Goal: Navigation & Orientation: Find specific page/section

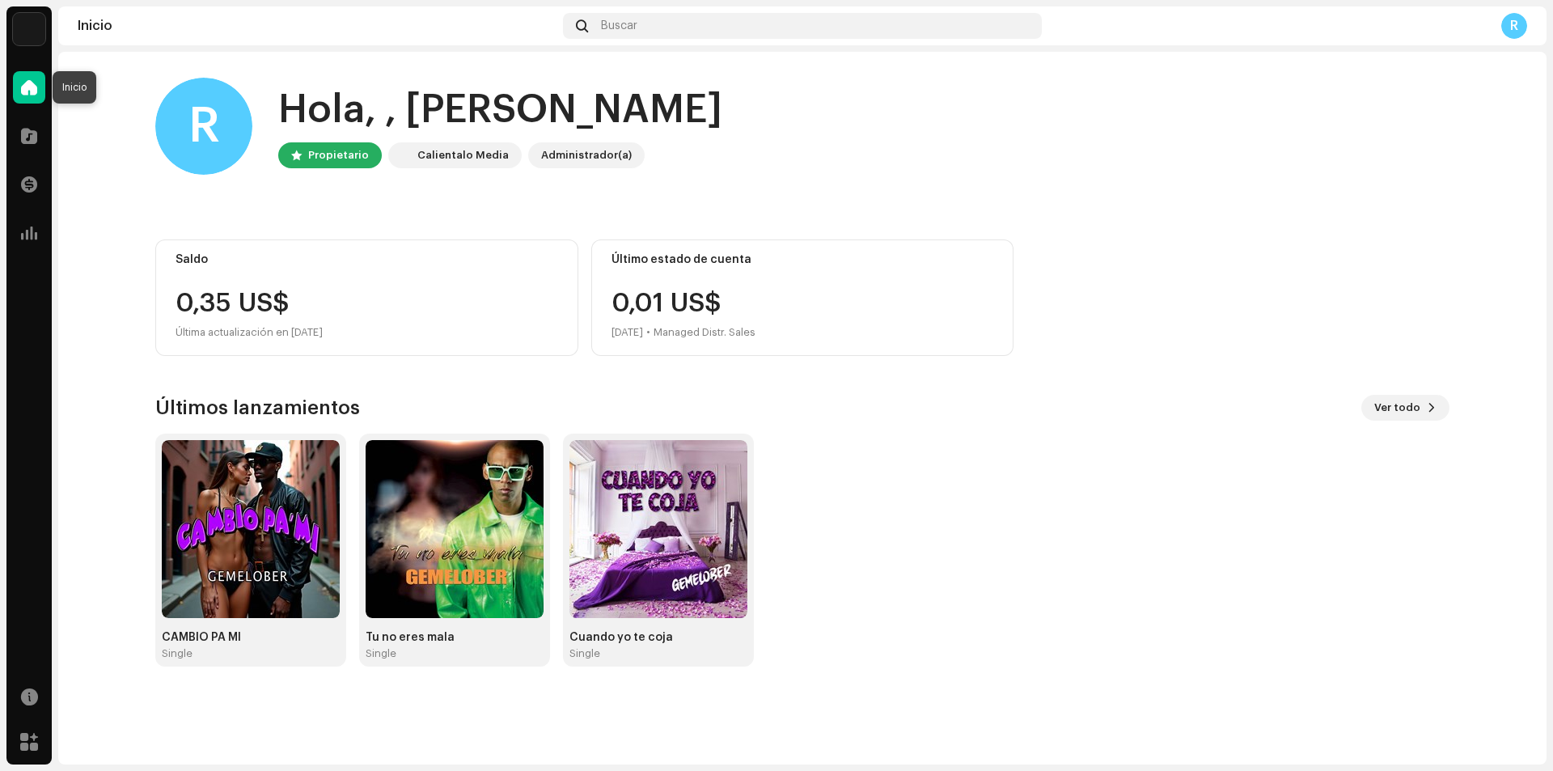
click at [29, 91] on span at bounding box center [29, 87] width 16 height 13
click at [209, 126] on div "R" at bounding box center [203, 126] width 97 height 97
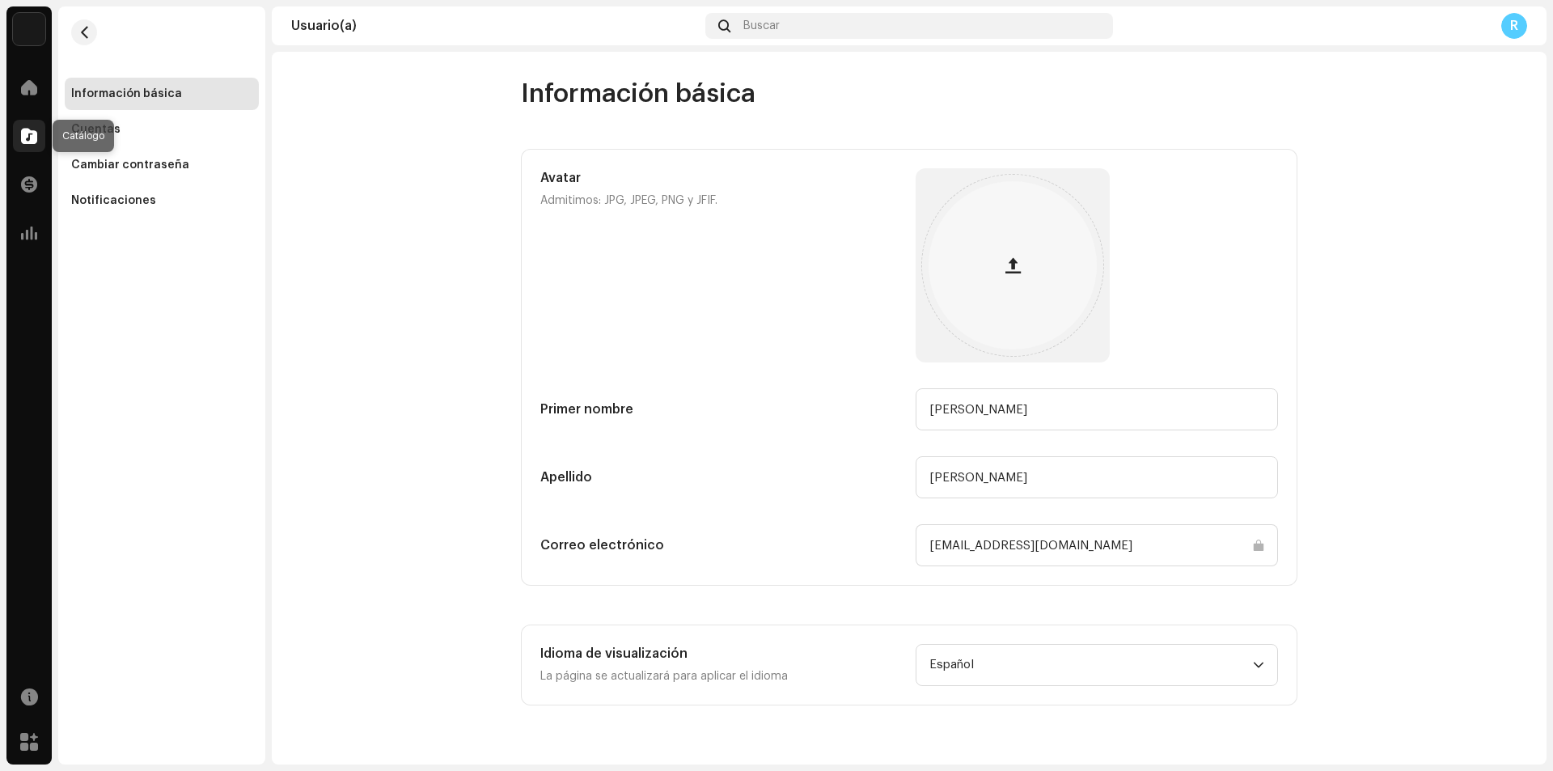
click at [27, 136] on span at bounding box center [29, 135] width 16 height 13
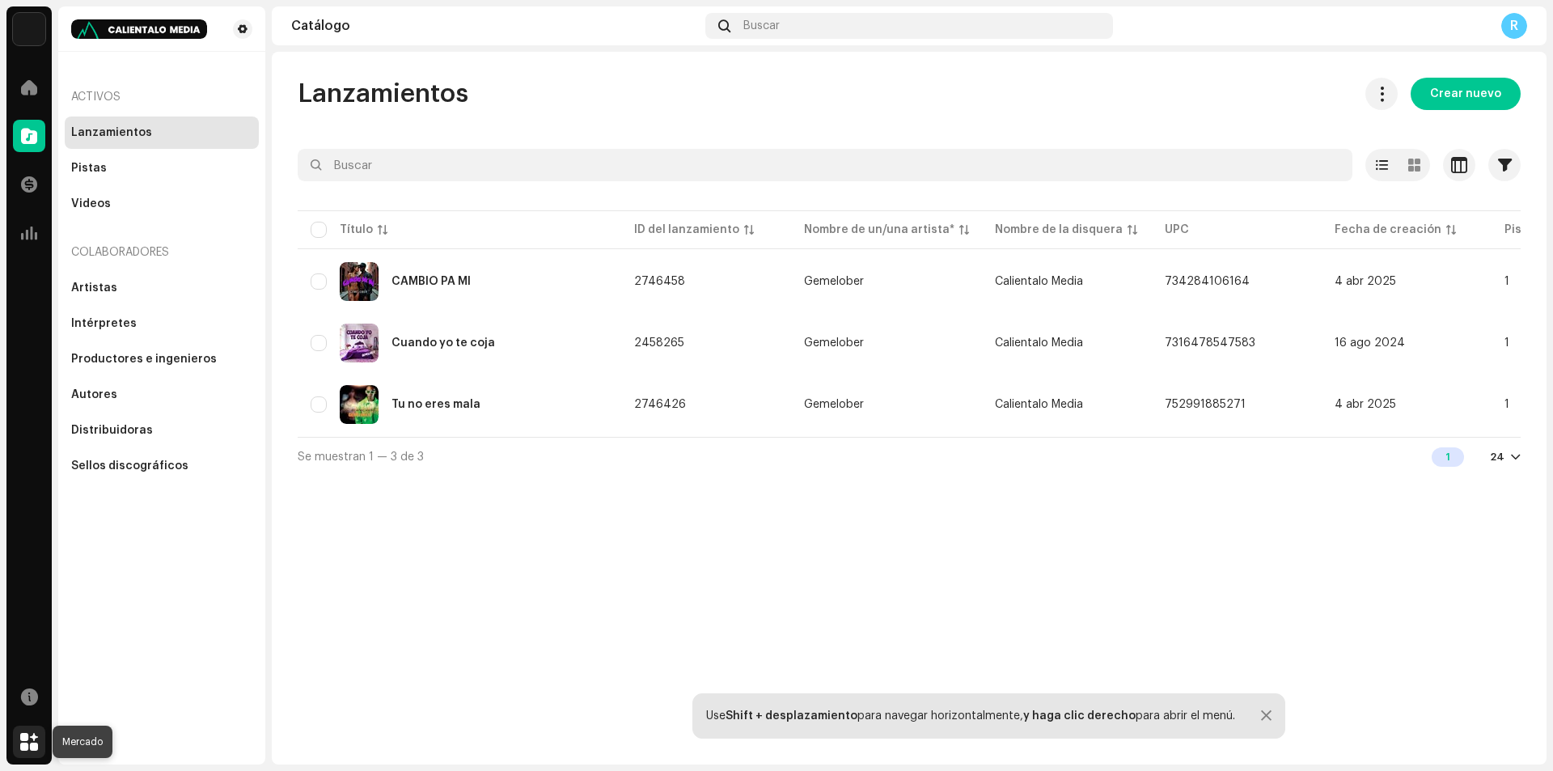
click at [30, 747] on span at bounding box center [29, 741] width 18 height 13
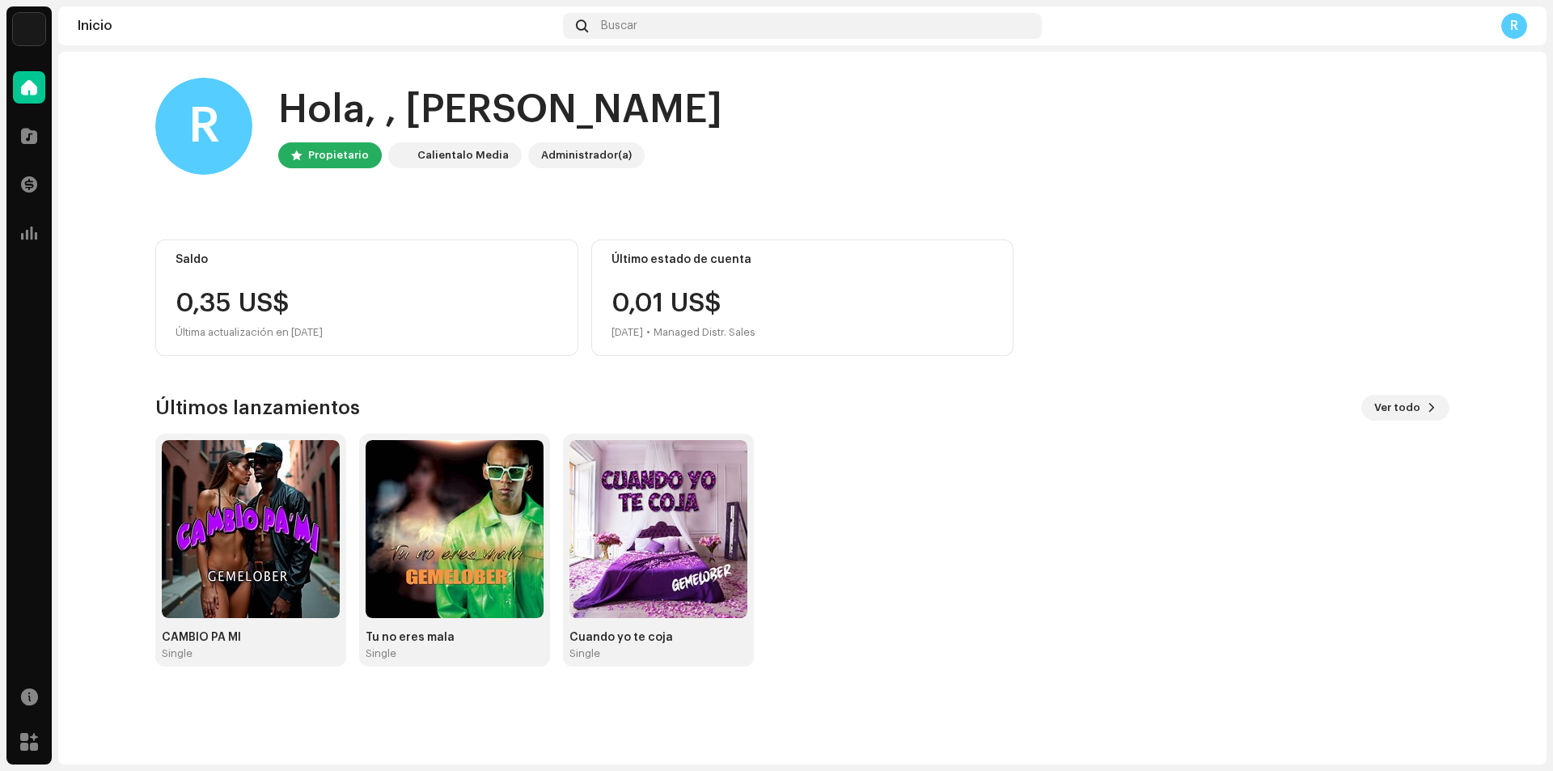
click at [27, 32] on img at bounding box center [29, 29] width 32 height 32
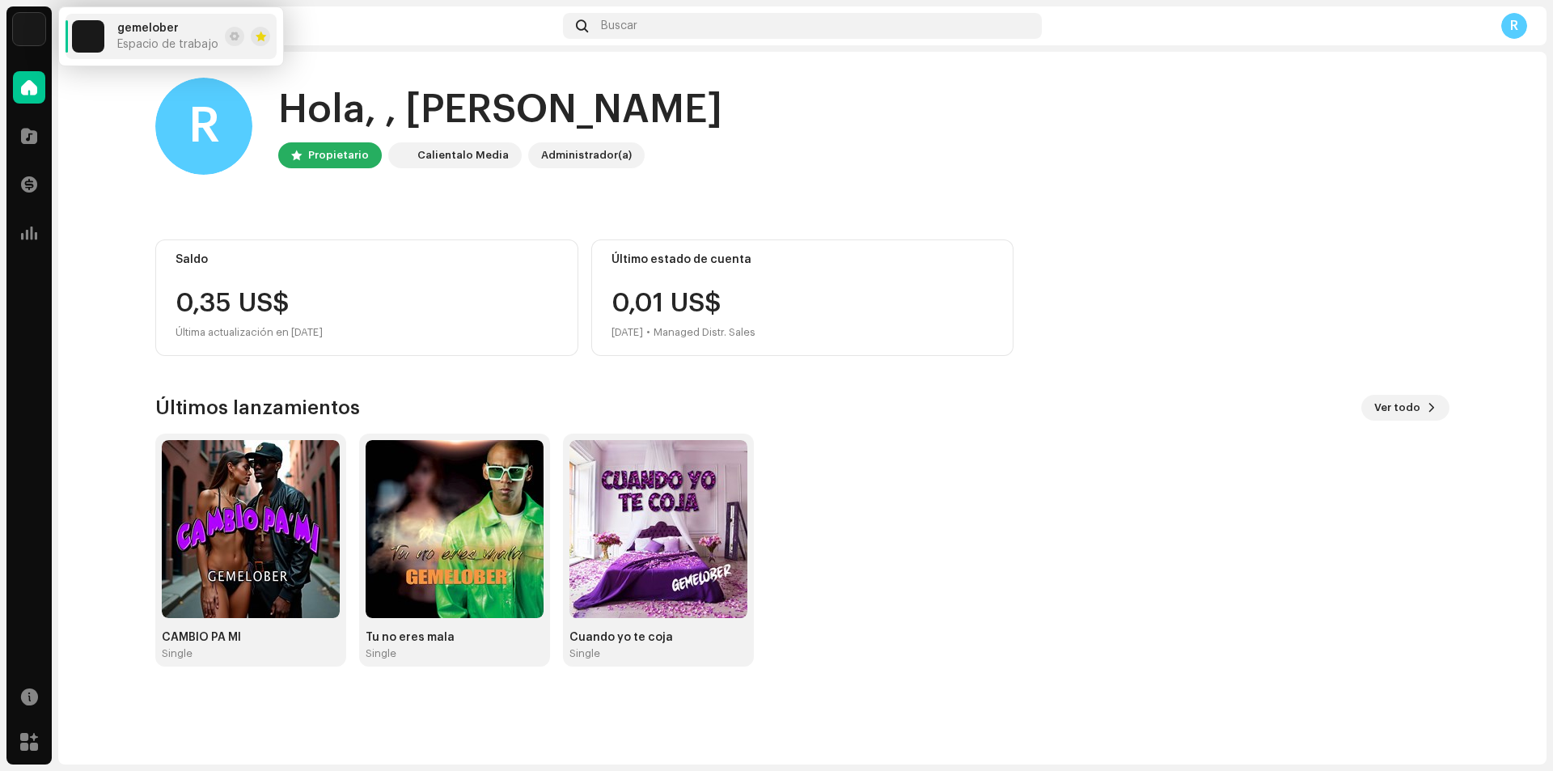
click at [149, 39] on span "Espacio de trabajo" at bounding box center [167, 44] width 101 height 13
click at [31, 234] on span at bounding box center [29, 232] width 16 height 13
